Goal: Obtain resource: Obtain resource

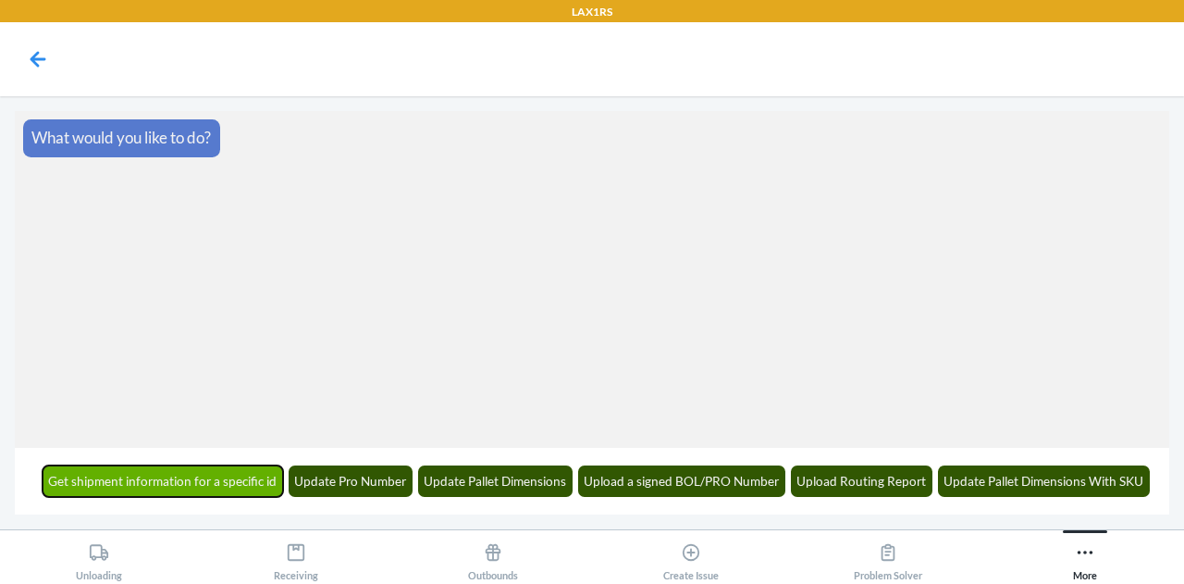
click at [214, 486] on button "Get shipment information for a specific id" at bounding box center [163, 480] width 241 height 31
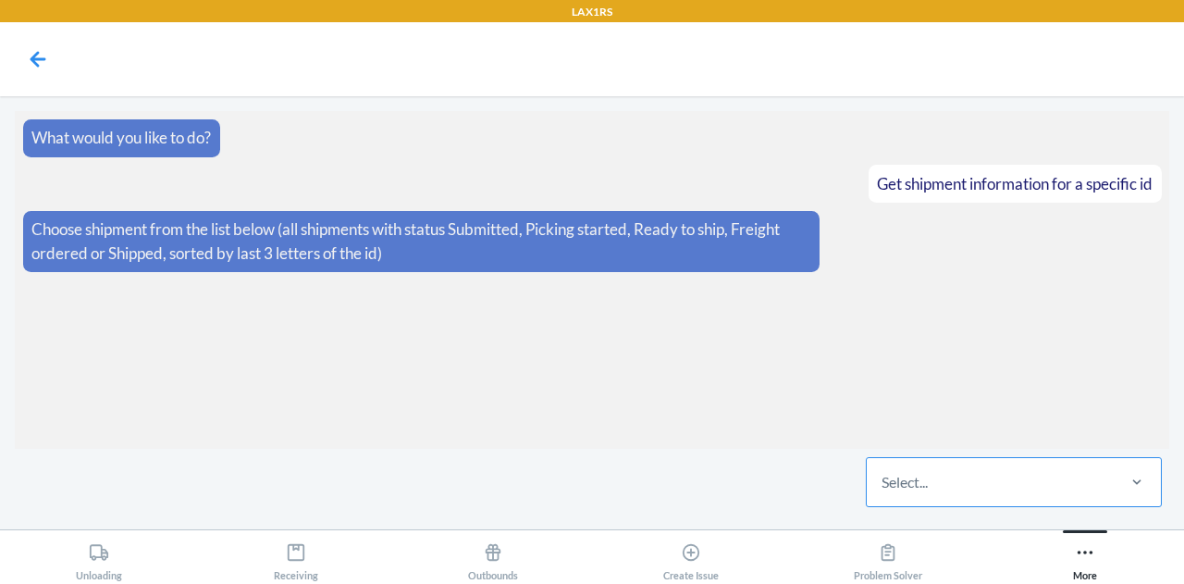
click at [1004, 473] on div "Select..." at bounding box center [990, 482] width 246 height 48
click at [883, 473] on input "Select..." at bounding box center [882, 482] width 2 height 22
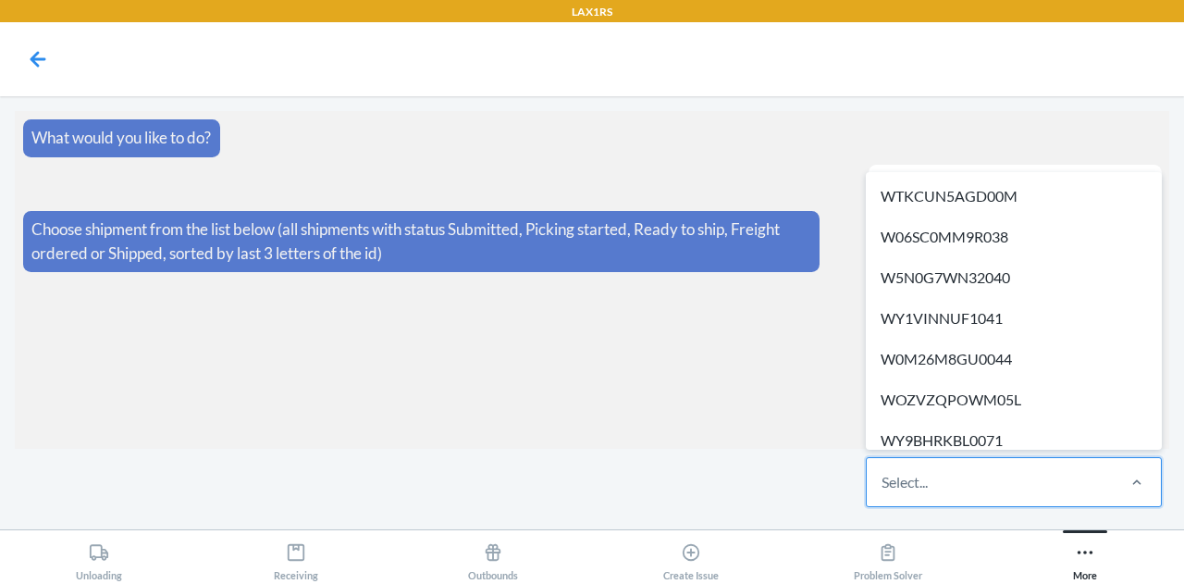
paste input "WIVQ7F078XK98"
type input "WIVQ7F078XK98"
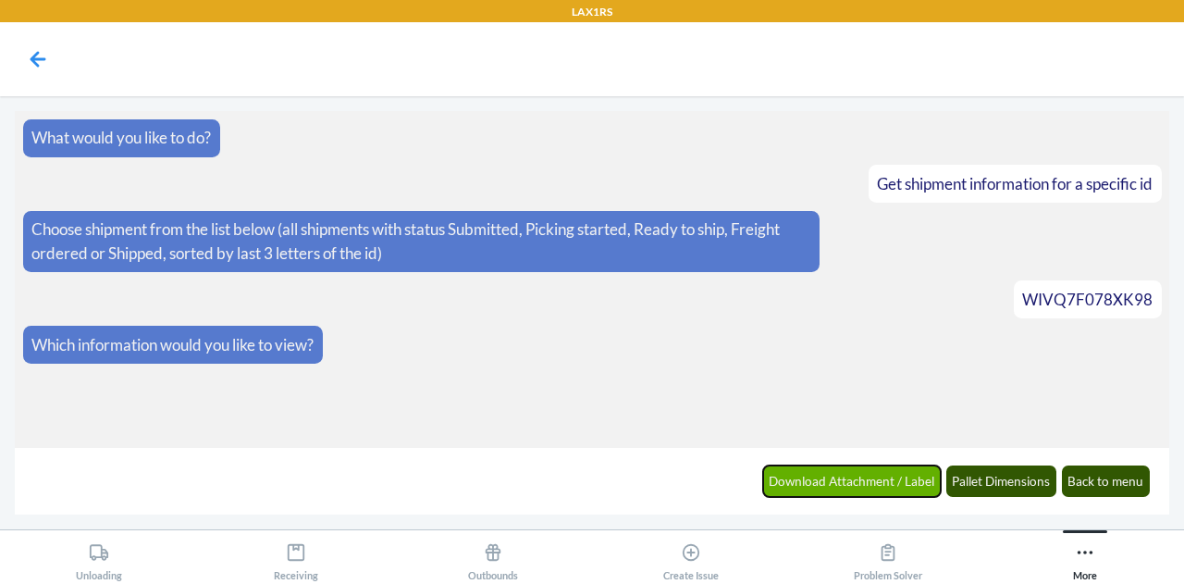
click at [860, 474] on button "Download Attachment / Label" at bounding box center [852, 480] width 178 height 31
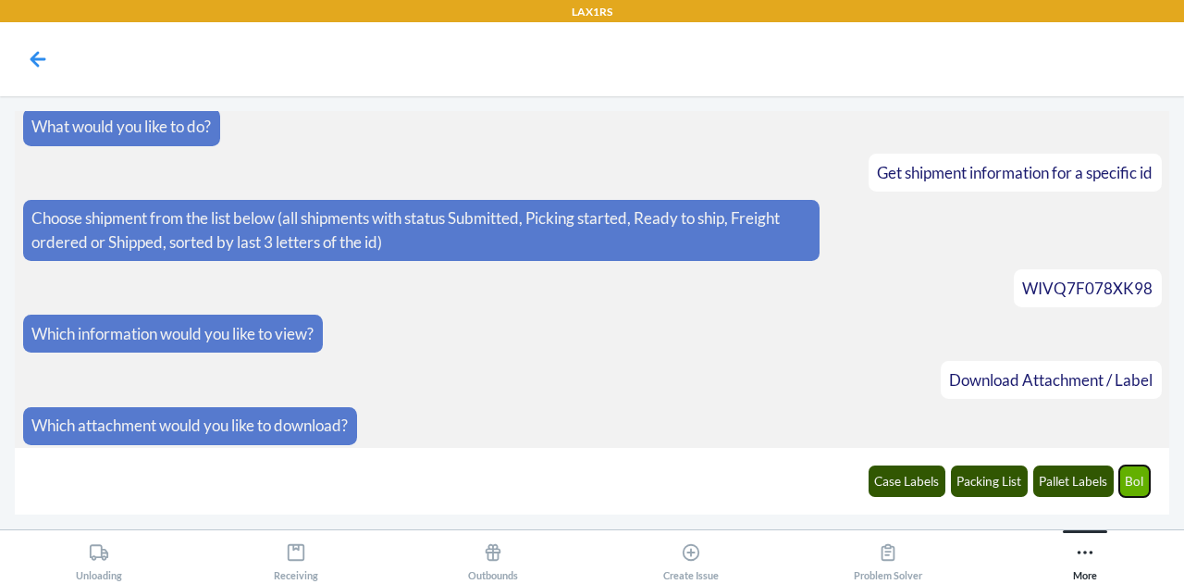
click at [1127, 474] on button "Bol" at bounding box center [1134, 480] width 31 height 31
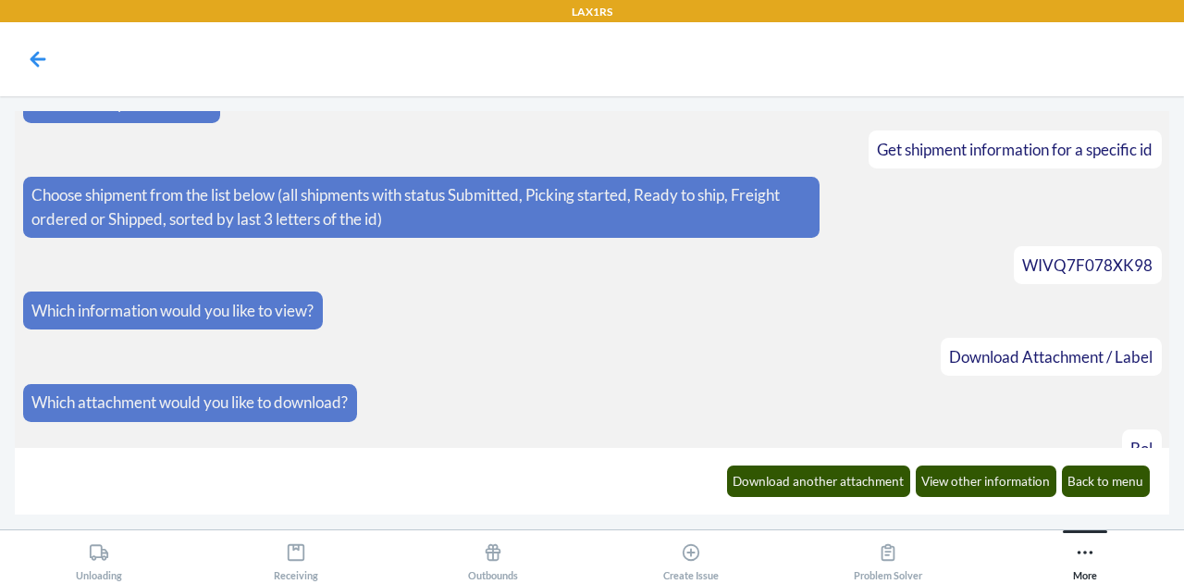
scroll to position [101, 0]
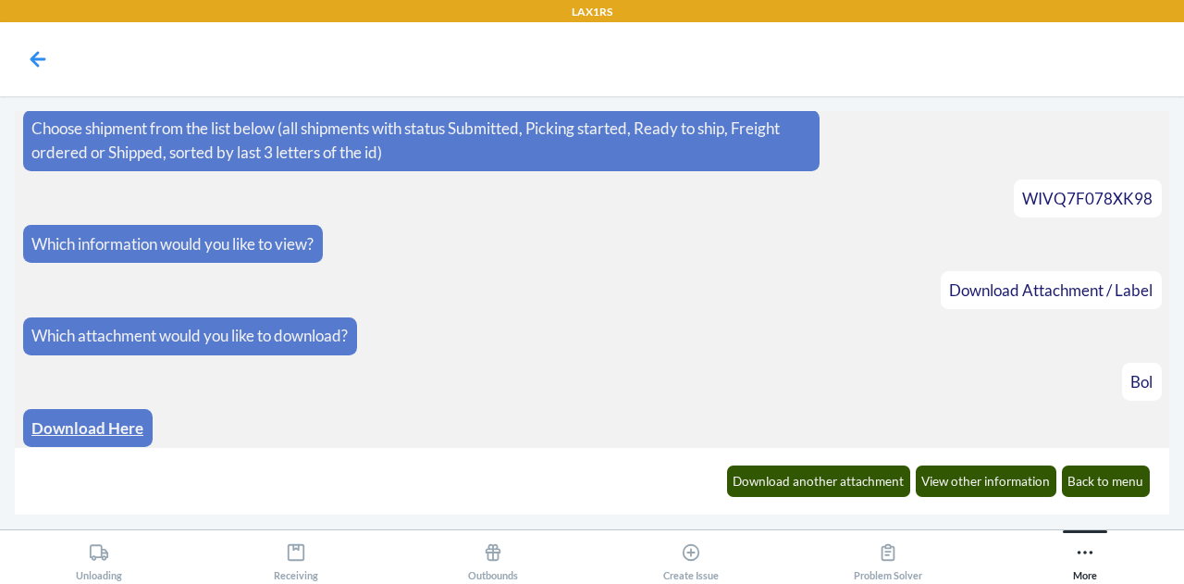
click at [109, 428] on link "Download Here" at bounding box center [87, 427] width 112 height 19
click at [518, 53] on nav at bounding box center [592, 59] width 1184 height 74
